Goal: Task Accomplishment & Management: Use online tool/utility

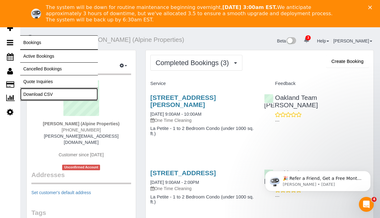
click at [37, 93] on link "Download CSV" at bounding box center [59, 94] width 78 height 12
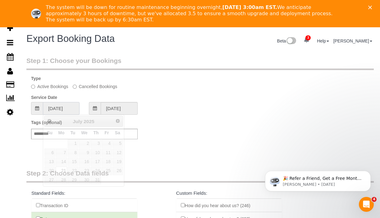
click at [67, 108] on input "[DATE]" at bounding box center [61, 108] width 37 height 13
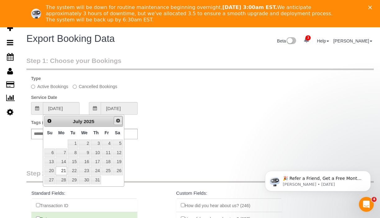
click at [118, 120] on span "Next" at bounding box center [118, 120] width 5 height 5
click at [98, 161] on link "14" at bounding box center [96, 162] width 10 height 8
type input "[DATE]"
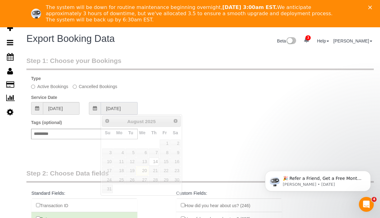
click at [125, 110] on input "[DATE]" at bounding box center [119, 108] width 37 height 13
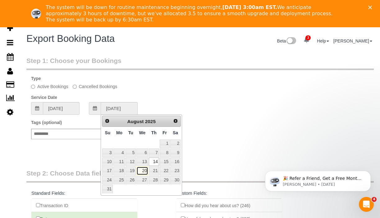
click at [143, 171] on link "20" at bounding box center [142, 171] width 12 height 8
type input "[DATE]"
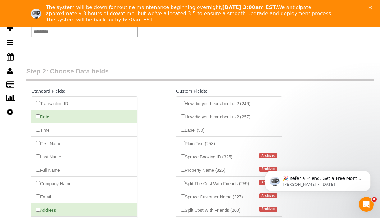
scroll to position [176, 0]
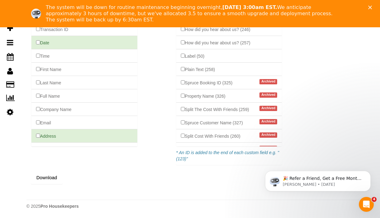
click at [52, 180] on button "Download" at bounding box center [46, 177] width 31 height 13
